Goal: Complete application form: Complete application form

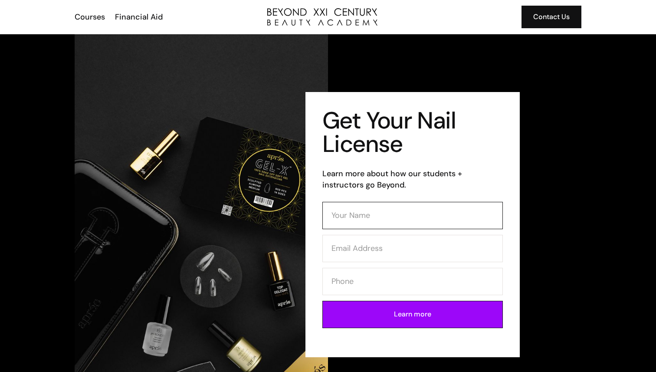
click at [363, 216] on input "Contact Form (Mani)" at bounding box center [412, 215] width 180 height 27
type input "rania"
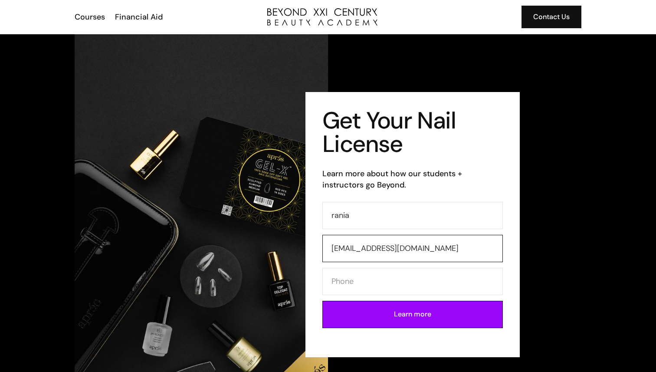
type input "rania98alfarrai@gmail.com"
type input "9137778751"
click at [322, 301] on input "Learn more" at bounding box center [412, 314] width 180 height 27
type input "Please wait..."
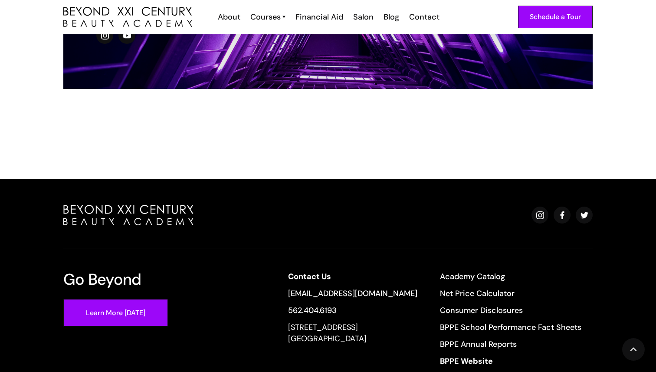
scroll to position [192, 0]
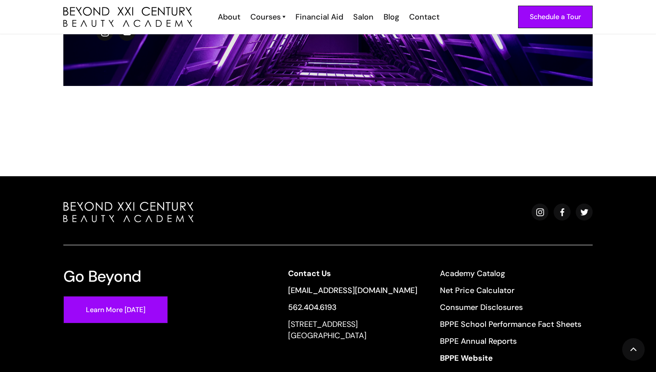
click at [273, 10] on div "Schedule a Tour About Cosmetology Esthetician Manicuring Barber Courses Cosmeto…" at bounding box center [327, 17] width 529 height 34
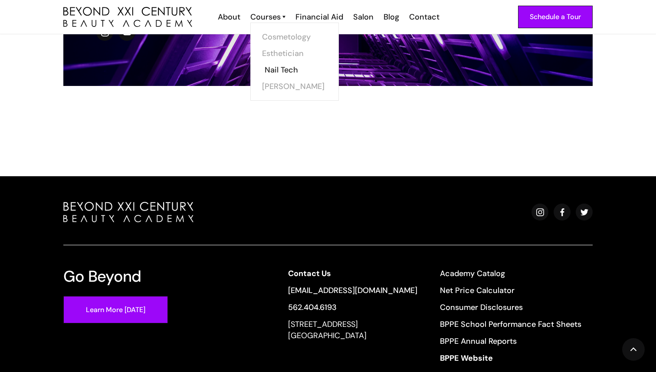
click at [275, 67] on link "Nail Tech" at bounding box center [297, 70] width 65 height 16
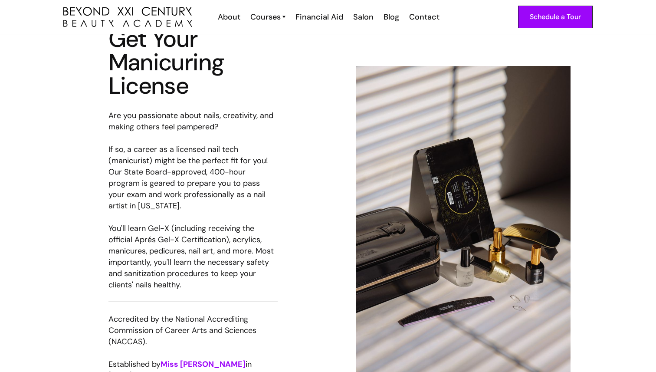
scroll to position [387, 0]
